Goal: Task Accomplishment & Management: Manage account settings

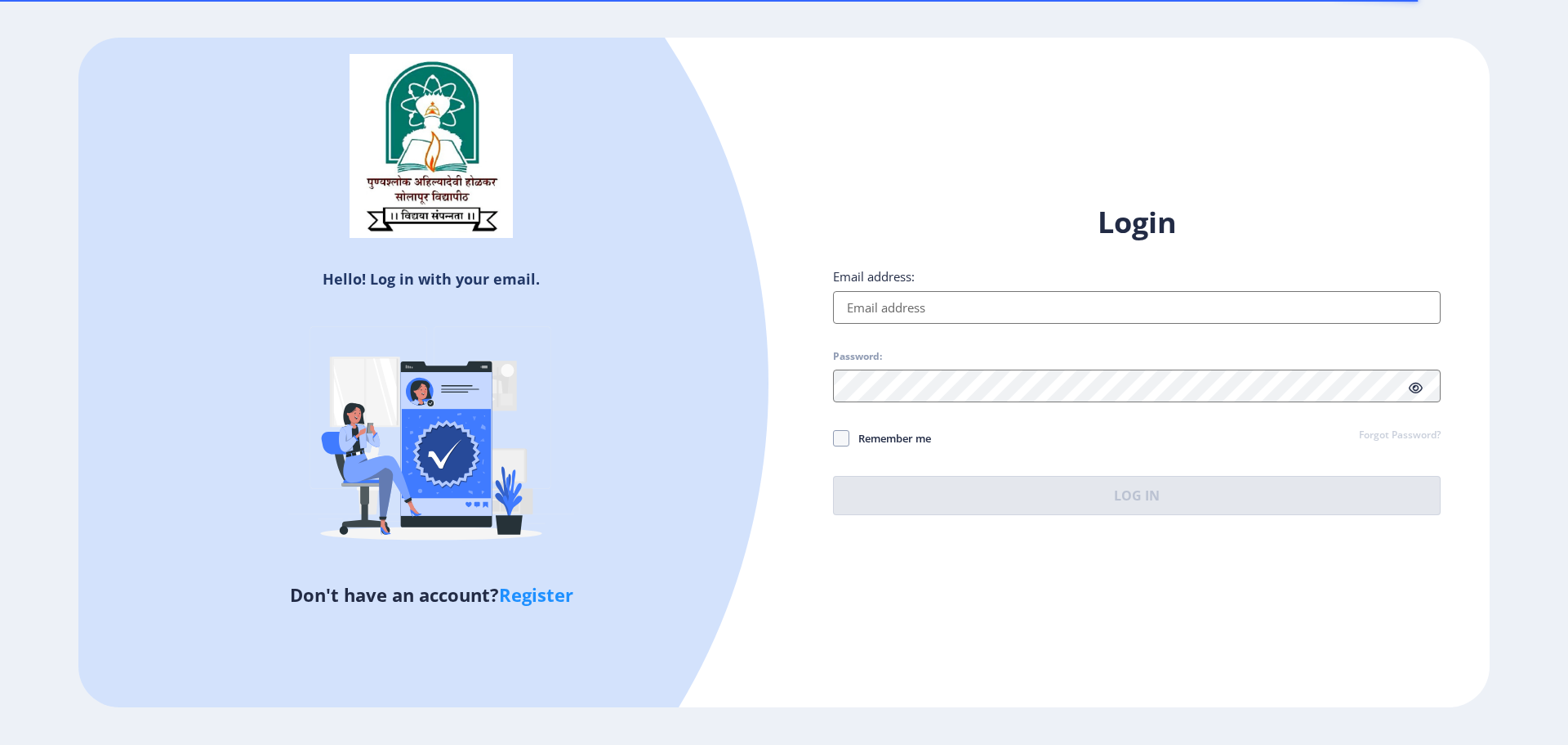
click at [918, 292] on input "Email address:" at bounding box center [1136, 307] width 608 height 33
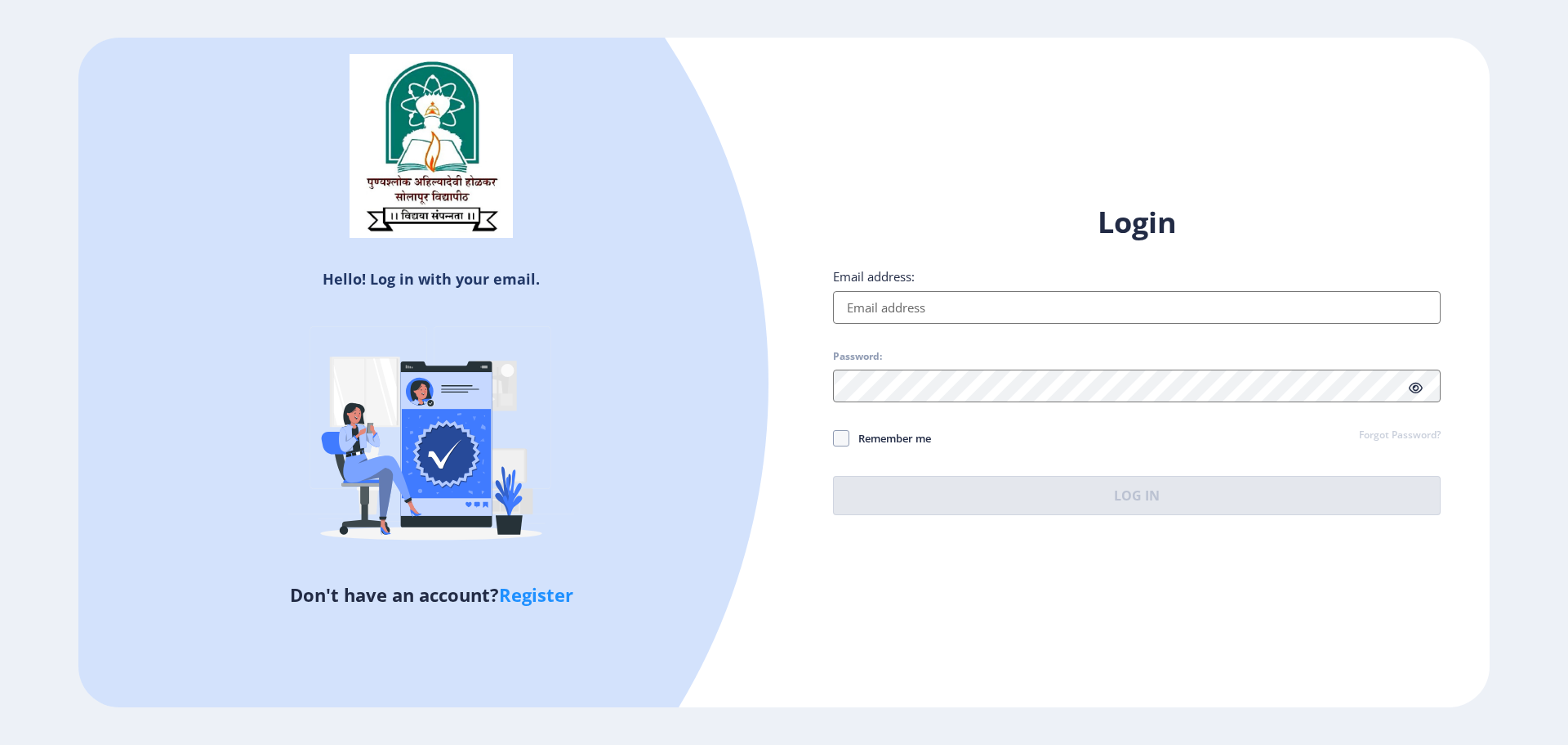
type input "[EMAIL_ADDRESS][DOMAIN_NAME]"
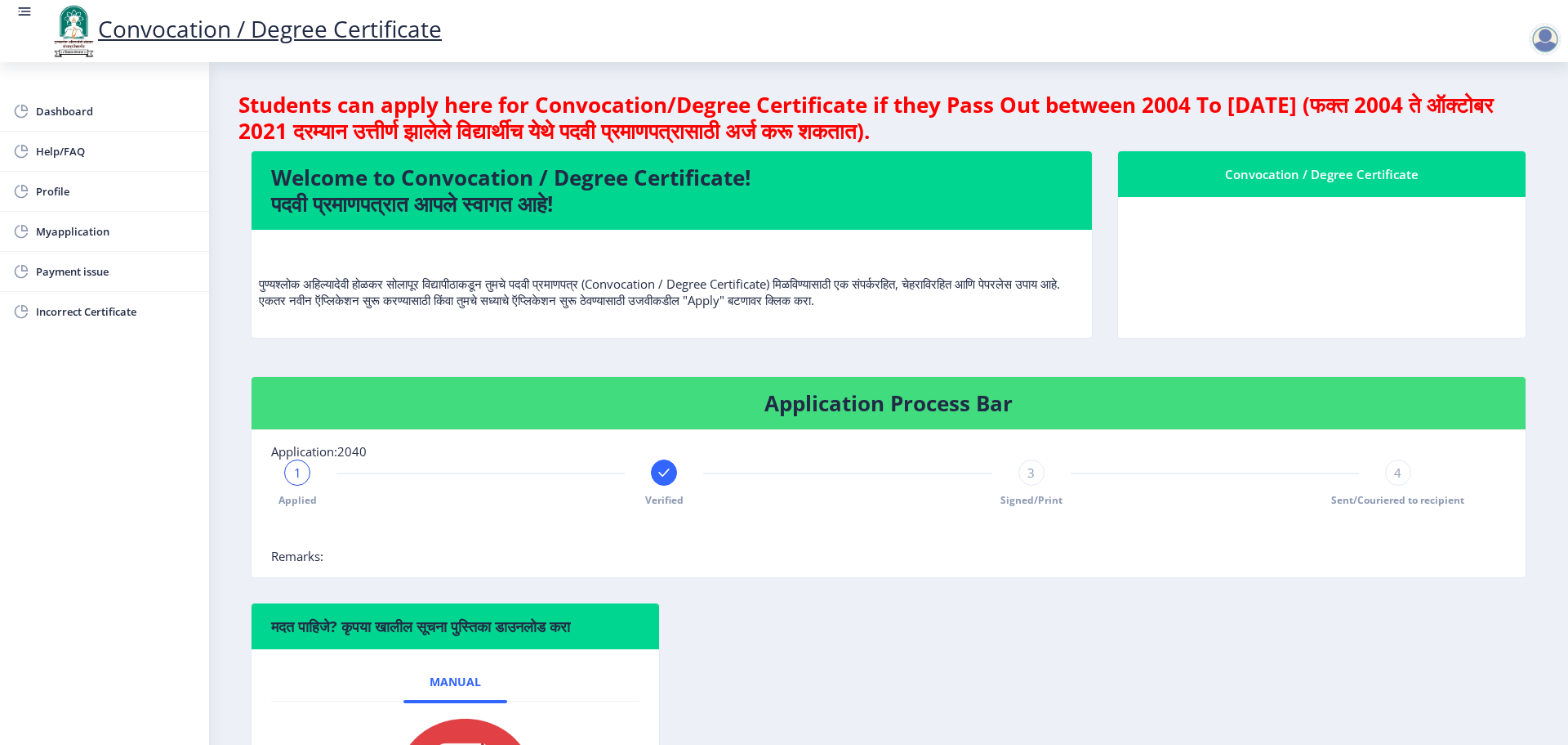
click at [658, 474] on rect at bounding box center [664, 472] width 16 height 16
click at [658, 474] on div "2" at bounding box center [664, 472] width 26 height 26
click at [108, 229] on span "Myapplication" at bounding box center [116, 230] width 160 height 19
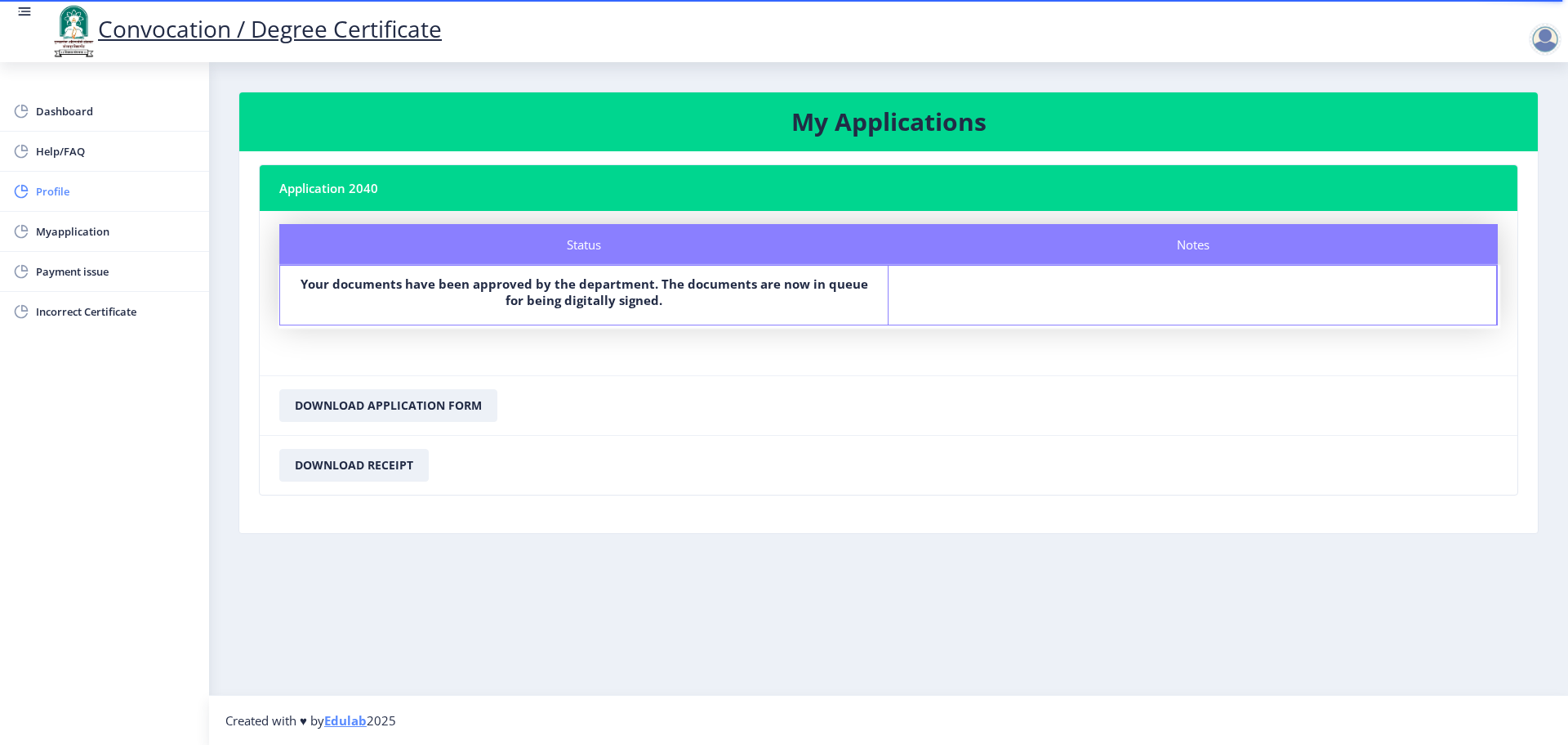
click at [112, 183] on span "Profile" at bounding box center [116, 191] width 160 height 19
select select
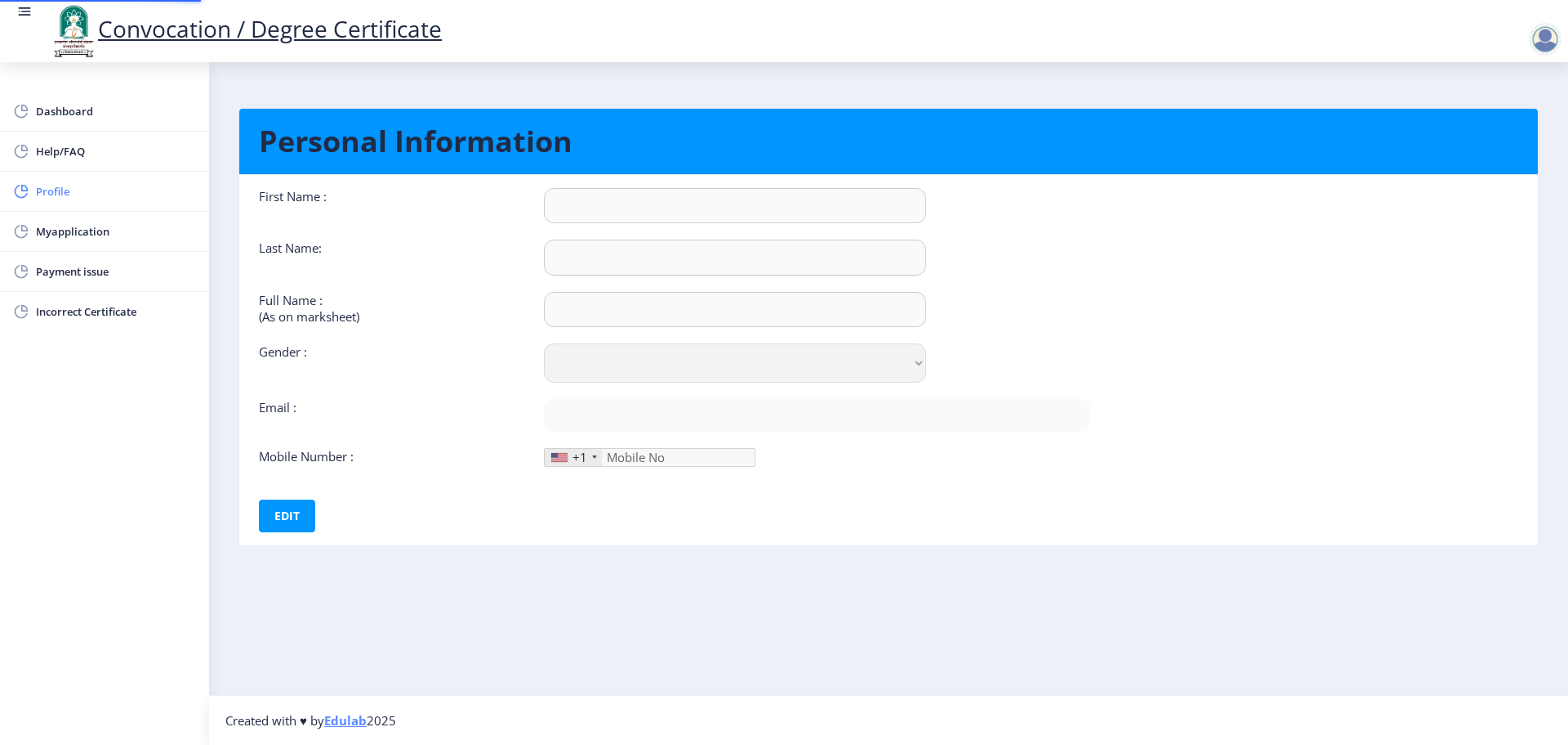
type input "[PERSON_NAME]"
type input "[PERSON_NAME] [PERSON_NAME]"
select select "[DEMOGRAPHIC_DATA]"
type input "[EMAIL_ADDRESS][DOMAIN_NAME]"
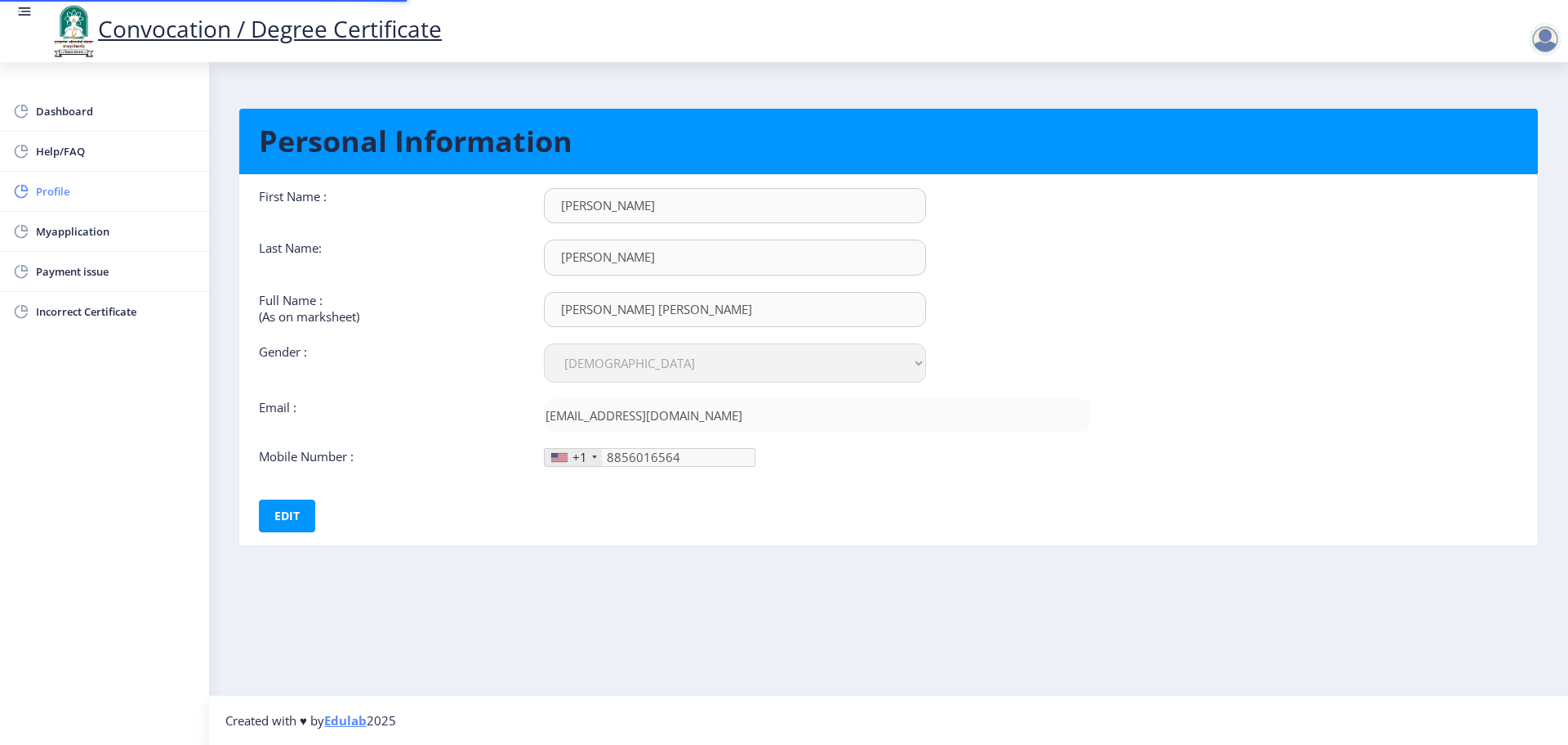
type input "[PHONE_NUMBER]"
click at [113, 151] on span "Help/FAQ" at bounding box center [116, 151] width 160 height 19
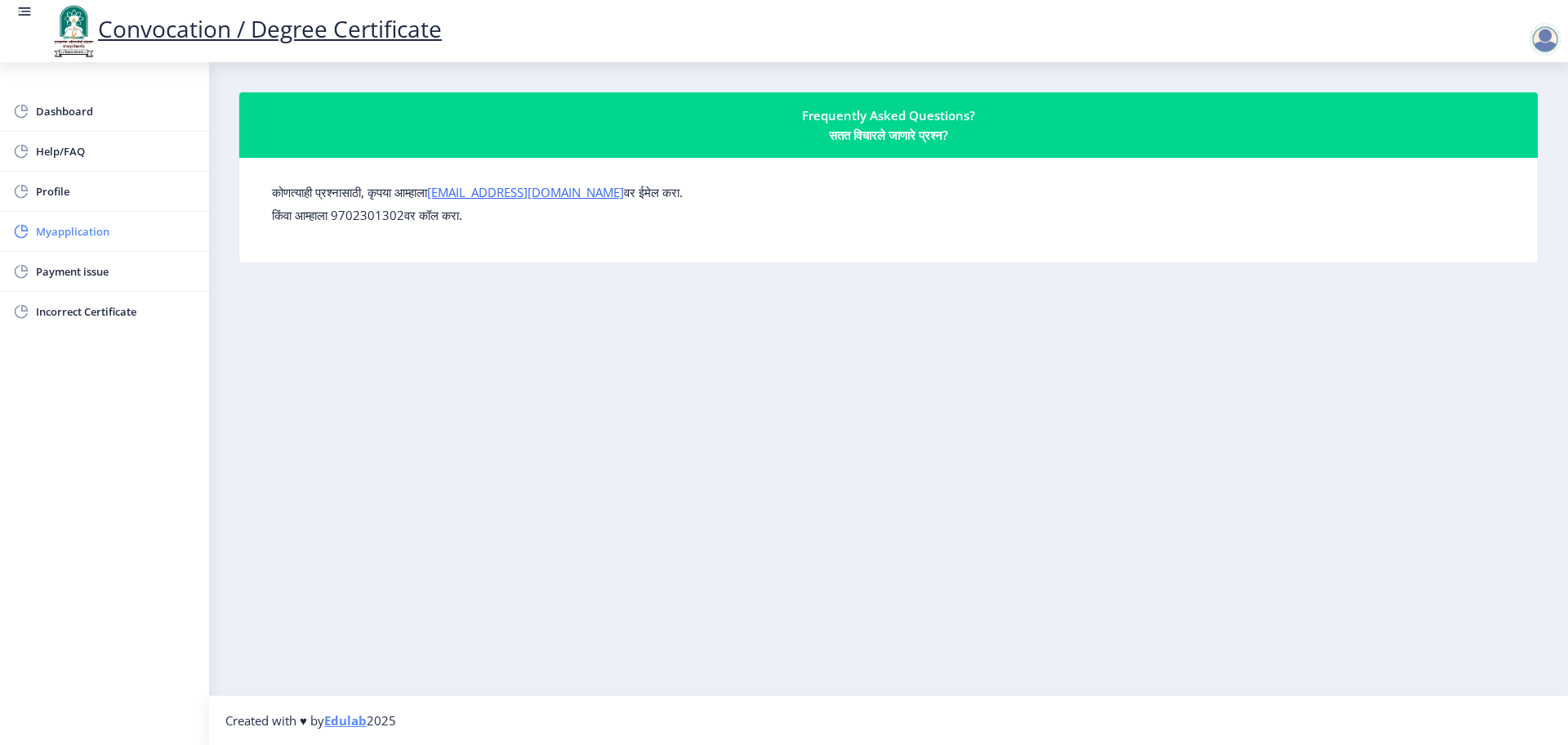
click at [107, 232] on span "Myapplication" at bounding box center [116, 230] width 160 height 19
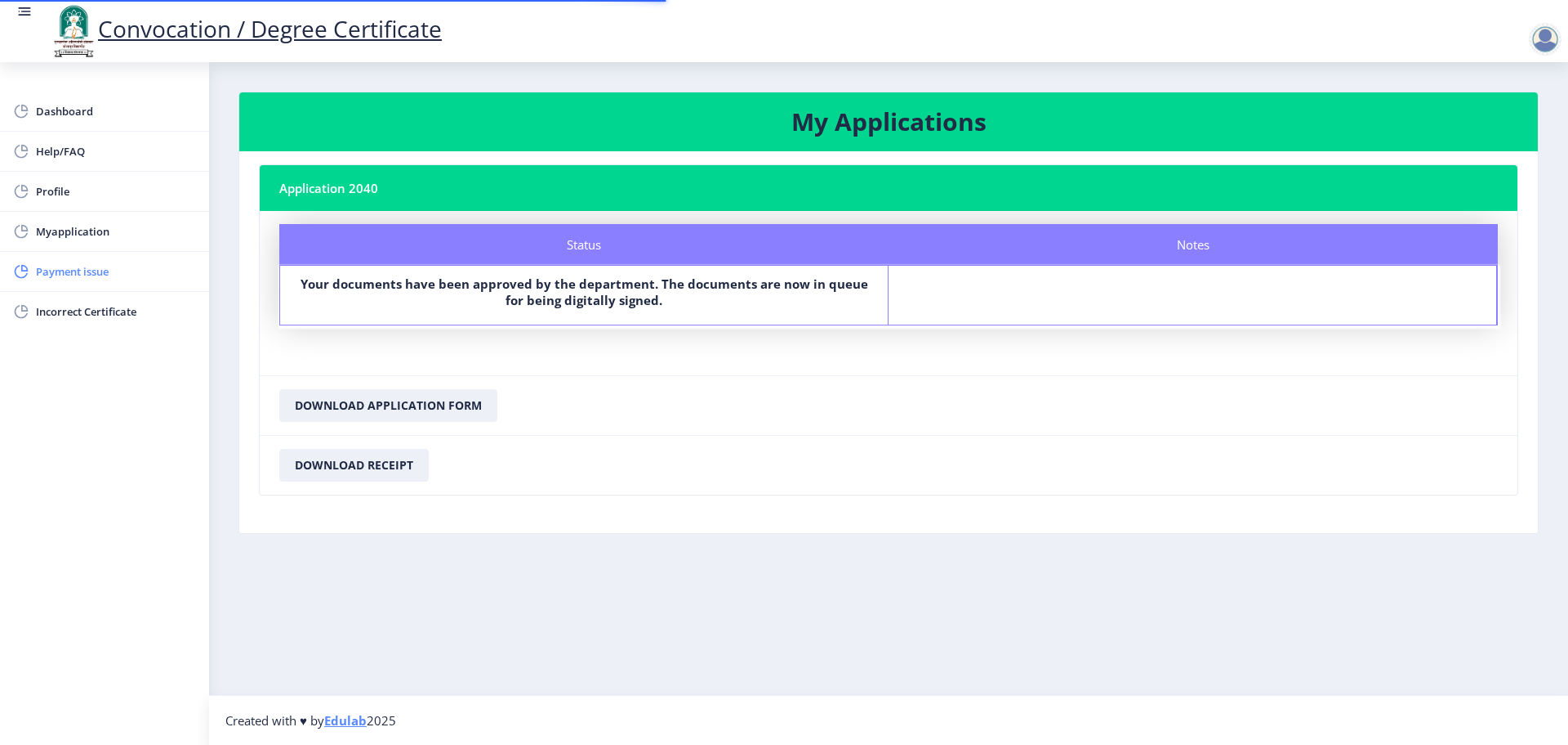
click at [102, 264] on span "Payment issue" at bounding box center [116, 271] width 160 height 19
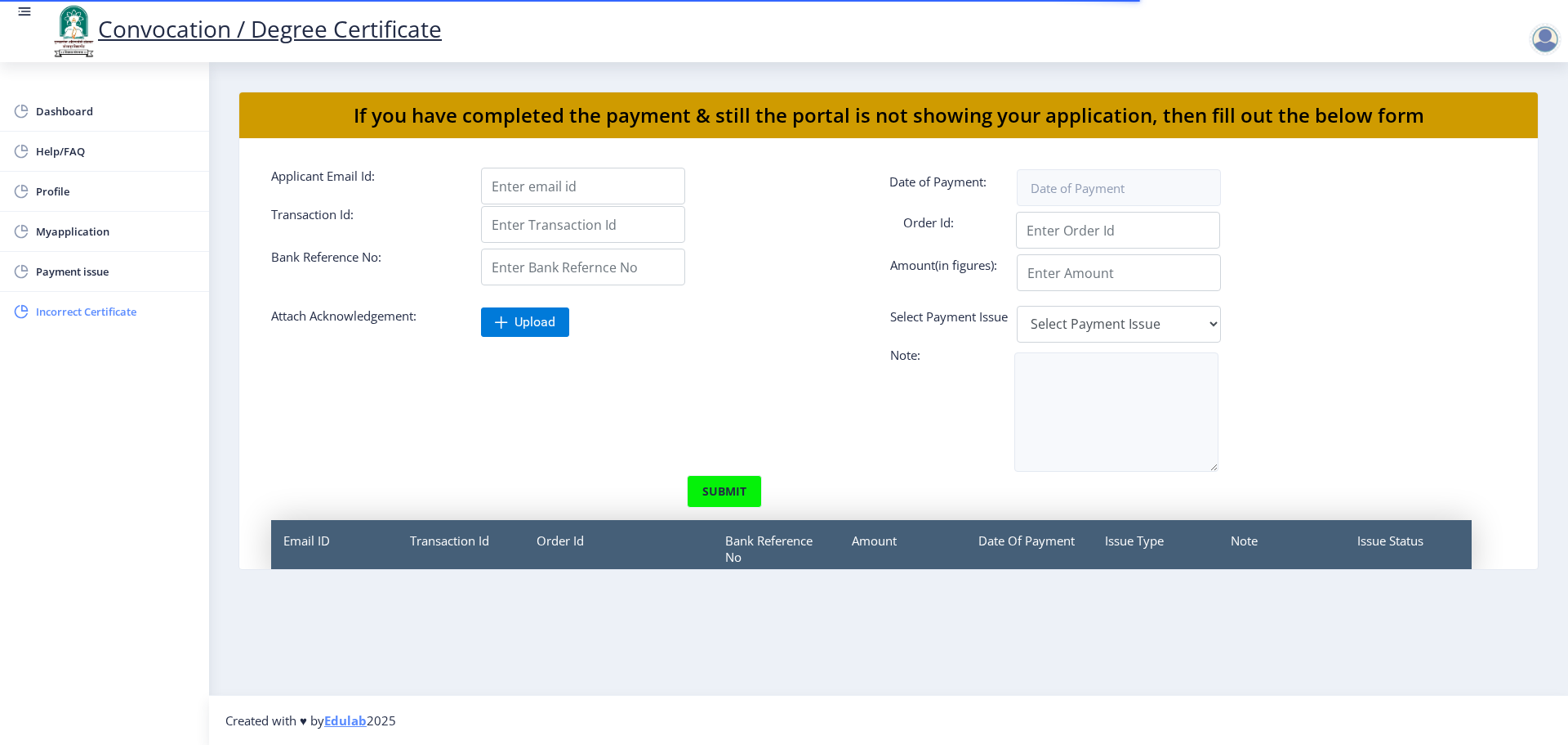
click at [102, 294] on link "Incorrect Certificate" at bounding box center [104, 311] width 209 height 40
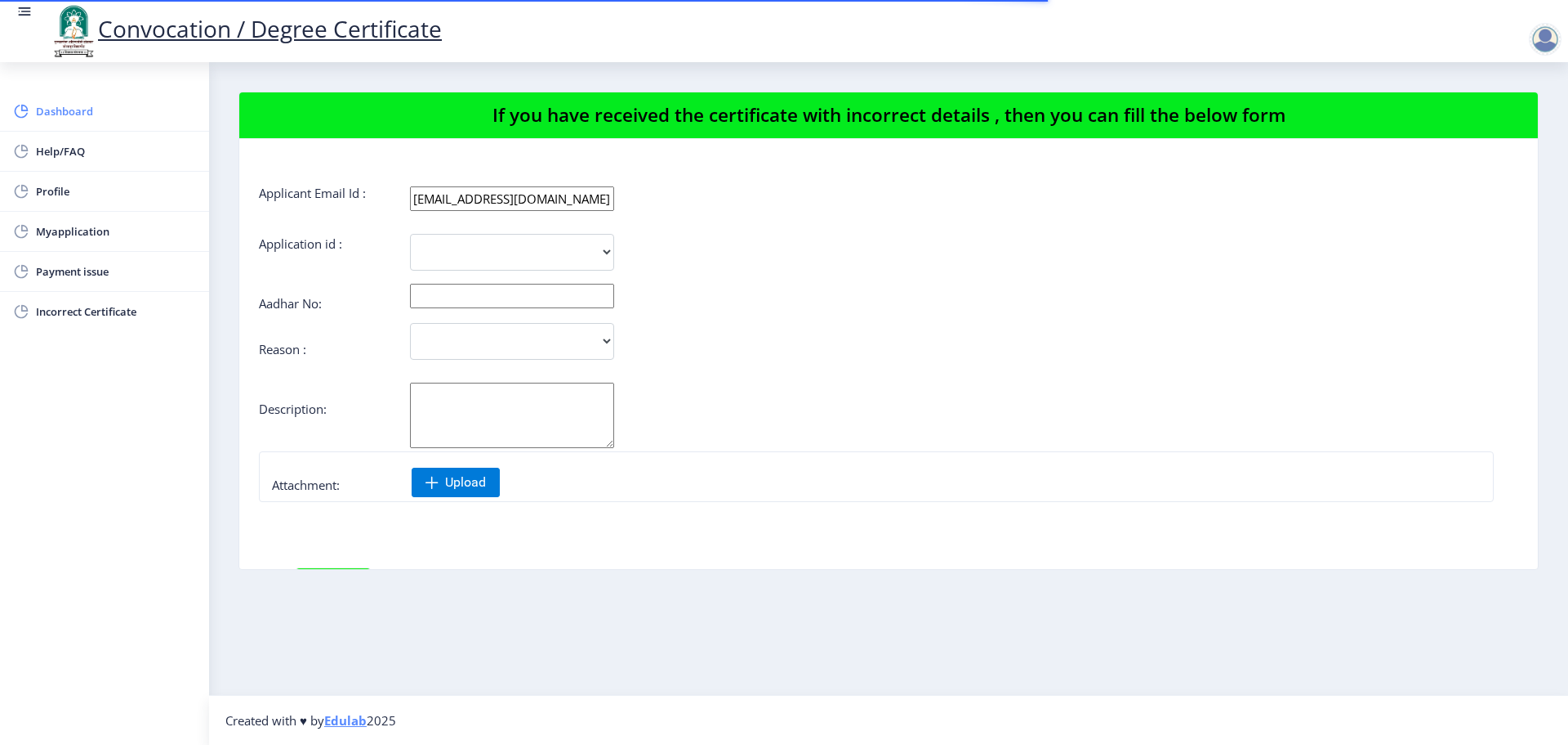
click at [105, 106] on span "Dashboard" at bounding box center [116, 111] width 160 height 19
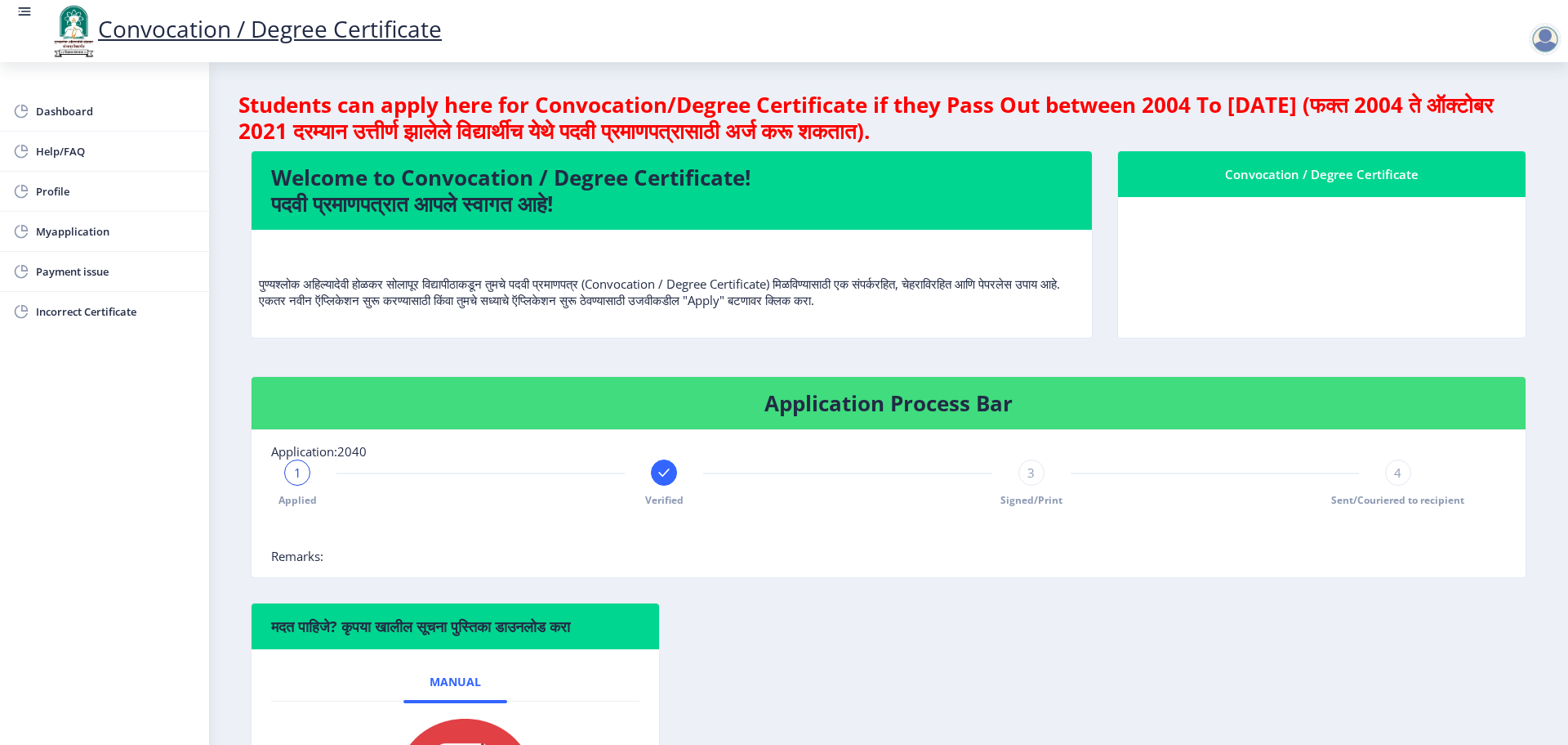
click at [306, 476] on div "1" at bounding box center [297, 472] width 26 height 26
click at [273, 474] on div "1 Applied Verified 3 Signed/Print 4 Sent/Couriered to recipient" at bounding box center [848, 483] width 1154 height 47
click at [297, 473] on span "1" at bounding box center [297, 472] width 8 height 16
click at [98, 239] on span "Myapplication" at bounding box center [116, 230] width 160 height 19
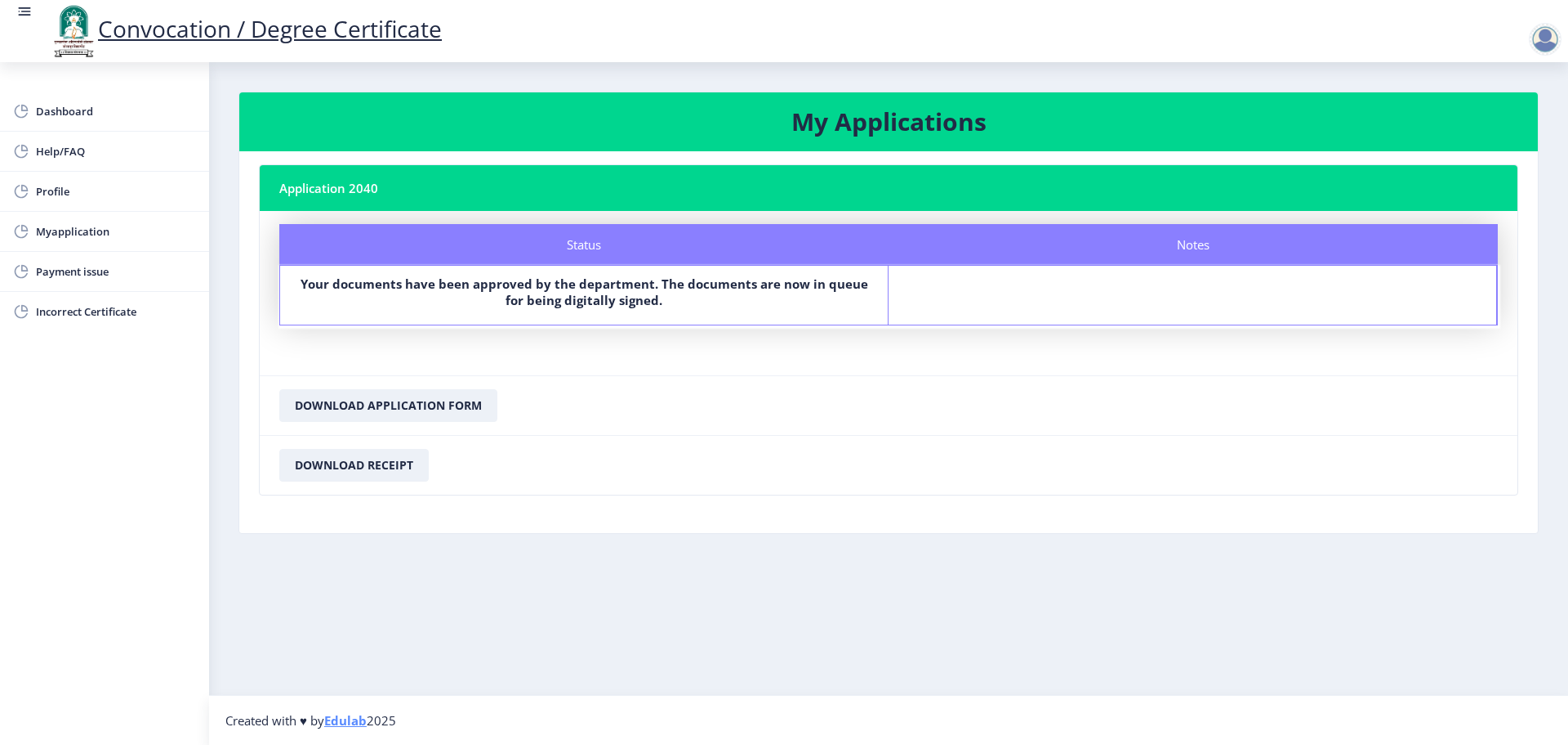
click at [1541, 55] on div at bounding box center [1545, 39] width 33 height 33
click at [1504, 138] on link "Log out" at bounding box center [1503, 127] width 131 height 40
